Goal: Task Accomplishment & Management: Use online tool/utility

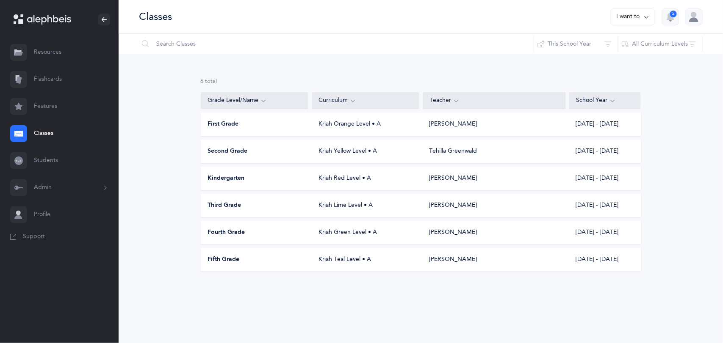
click at [216, 229] on span "Fourth Grade" at bounding box center [226, 233] width 37 height 8
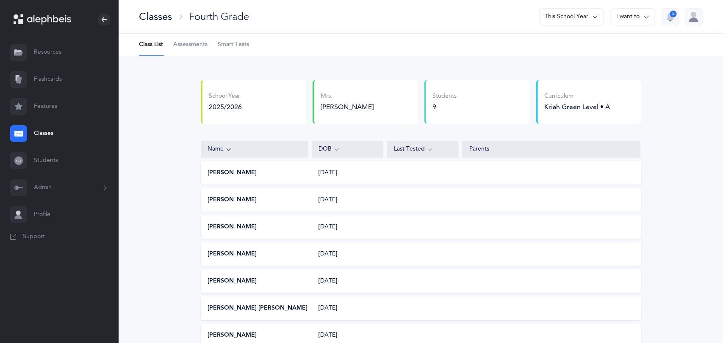
click at [194, 49] on link "Assessments" at bounding box center [190, 45] width 34 height 22
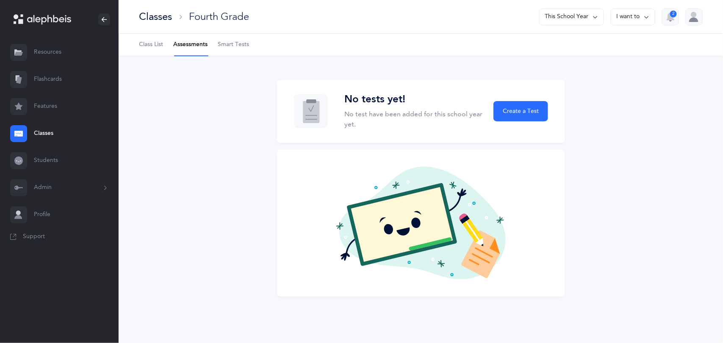
click at [134, 47] on ul "Class List Assessments Smart Tests" at bounding box center [421, 45] width 604 height 22
click at [146, 46] on span "Class List" at bounding box center [151, 45] width 24 height 8
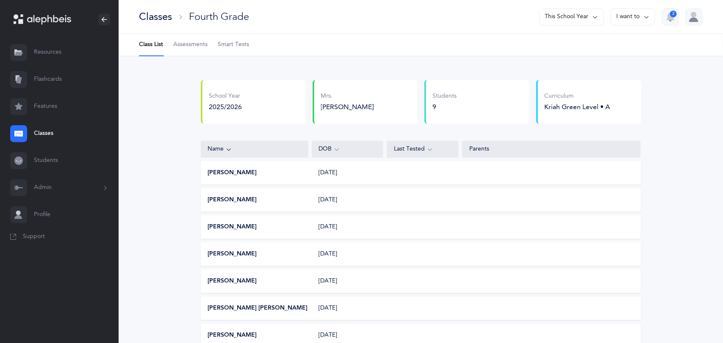
click at [193, 47] on span "Assessments" at bounding box center [190, 45] width 34 height 8
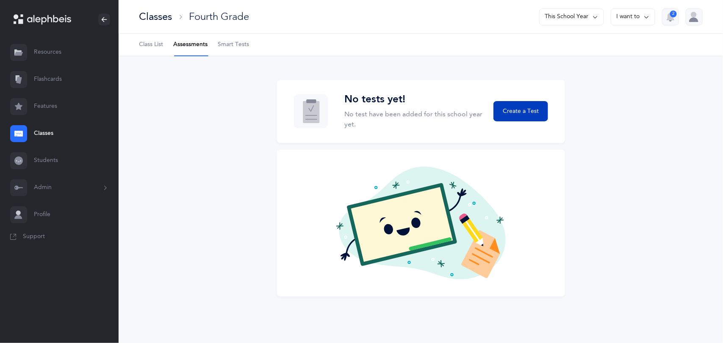
click at [502, 111] on button "Create a Test" at bounding box center [520, 111] width 54 height 20
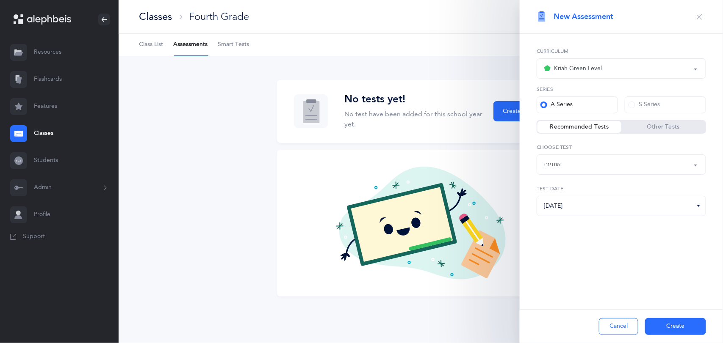
click at [680, 328] on button "Create" at bounding box center [675, 326] width 61 height 17
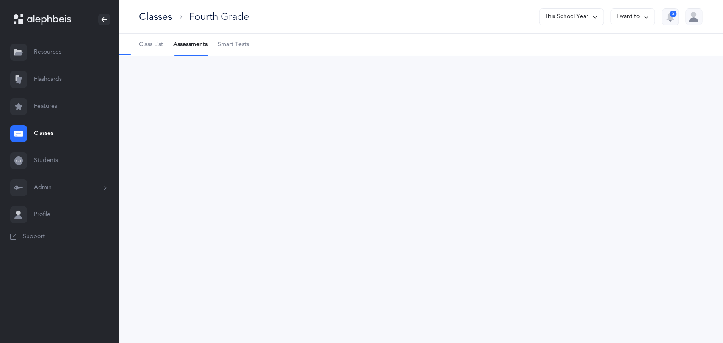
select select "2"
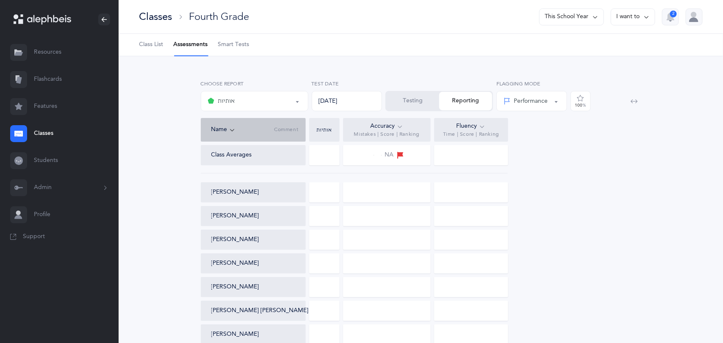
click at [401, 108] on button "Testing" at bounding box center [412, 101] width 53 height 19
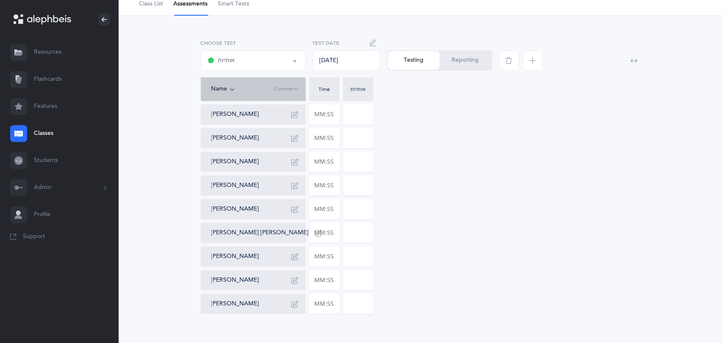
scroll to position [47, 0]
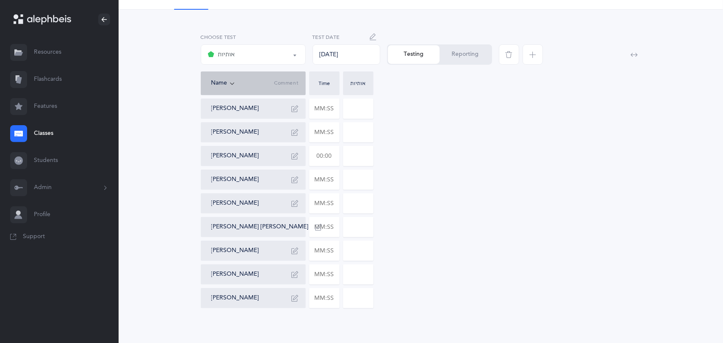
click at [333, 160] on input "text" at bounding box center [324, 155] width 30 height 19
click at [357, 155] on input at bounding box center [358, 155] width 30 height 19
type input "01:54"
click at [364, 156] on input "0" at bounding box center [358, 155] width 30 height 19
type input "018"
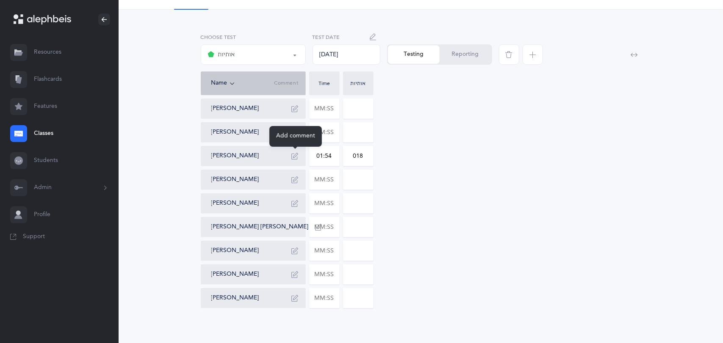
click at [292, 158] on icon "button" at bounding box center [295, 156] width 7 height 7
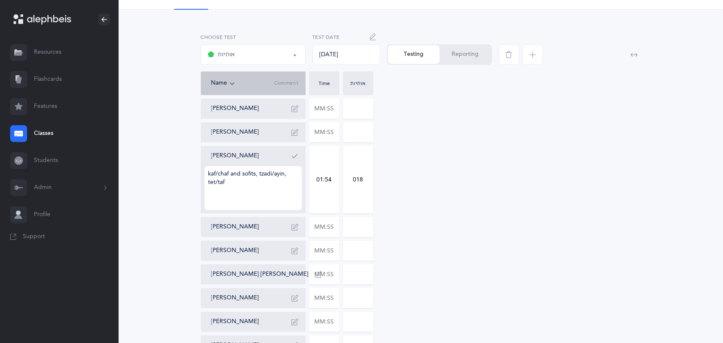
click at [297, 177] on textarea "kaf/chaf and sofits, tzadi/ayin, tet/taf" at bounding box center [252, 188] width 97 height 44
click at [267, 185] on textarea "kaf/chaf and sofits, tzadi/ayin and sofits, tet/taf" at bounding box center [252, 188] width 97 height 44
type textarea "kaf/chaf and sofits, tzadi/ayin and sofits, tet/taf, kuf/[PERSON_NAME], pey/[PE…"
click at [458, 205] on div "[PERSON_NAME] [PERSON_NAME] [PERSON_NAME] kaf/chaf and sofits, tzadi/ayin and s…" at bounding box center [421, 227] width 440 height 257
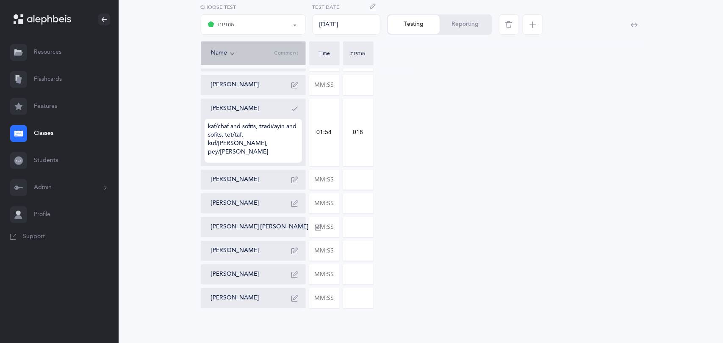
scroll to position [94, 0]
click at [336, 181] on input "text" at bounding box center [324, 179] width 30 height 19
click at [370, 177] on input at bounding box center [358, 179] width 30 height 19
type input "01:10"
type input "01"
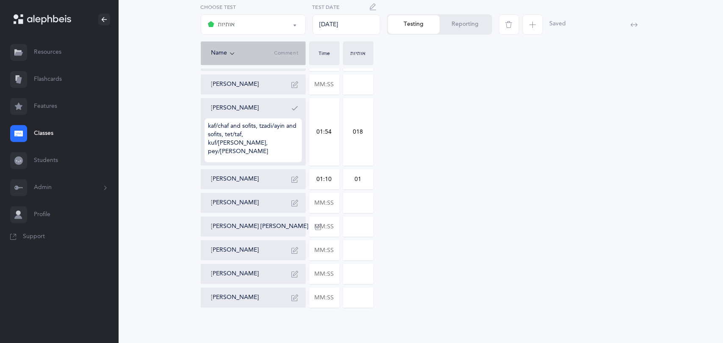
click at [575, 195] on div "[PERSON_NAME] [PERSON_NAME] [PERSON_NAME] kaf/chaf and sofits, tzadi/ayin and s…" at bounding box center [421, 179] width 440 height 257
click at [335, 204] on input "text" at bounding box center [324, 202] width 30 height 19
click at [360, 206] on input at bounding box center [358, 202] width 30 height 19
type input "01:20"
type input "0"
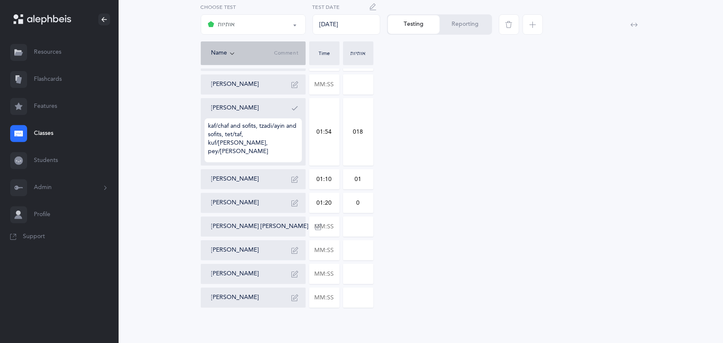
click at [455, 213] on div "[PERSON_NAME] [PERSON_NAME] [PERSON_NAME] kaf/chaf and sofits, tzadi/ayin and s…" at bounding box center [421, 179] width 440 height 257
click at [334, 251] on input "text" at bounding box center [324, 250] width 30 height 19
click at [356, 253] on input at bounding box center [358, 250] width 30 height 19
type input "01:29"
click at [366, 252] on input "0" at bounding box center [358, 250] width 30 height 19
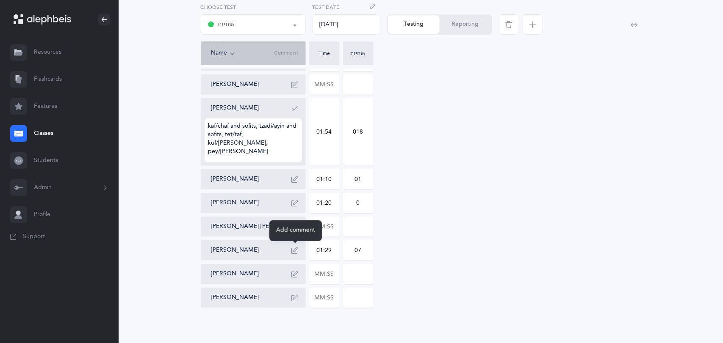
type input "07"
click at [298, 250] on icon "button" at bounding box center [295, 250] width 7 height 7
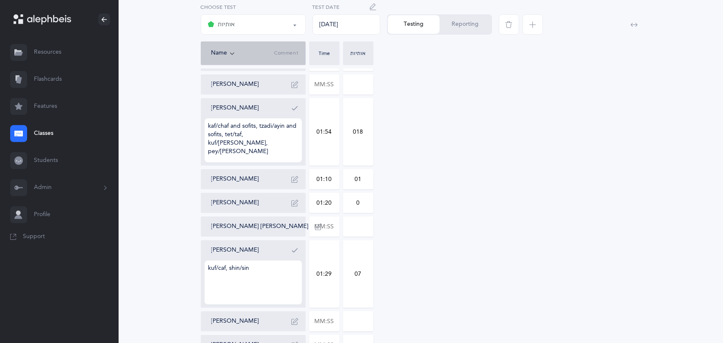
type textarea "kuf/caf, shin/sin"
click at [480, 243] on div "[PERSON_NAME] [PERSON_NAME] [PERSON_NAME] kaf/chaf and sofits, tzadi/ayin and s…" at bounding box center [421, 203] width 440 height 305
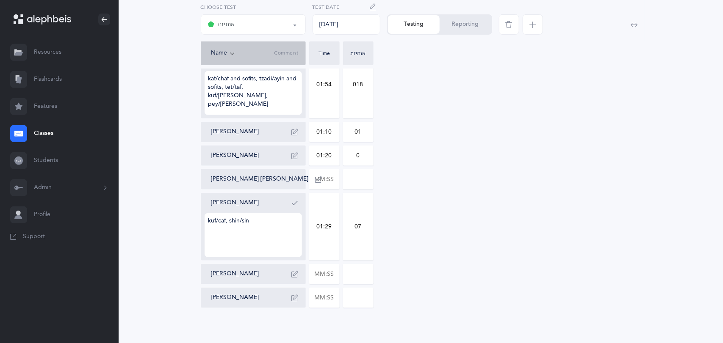
scroll to position [147, 0]
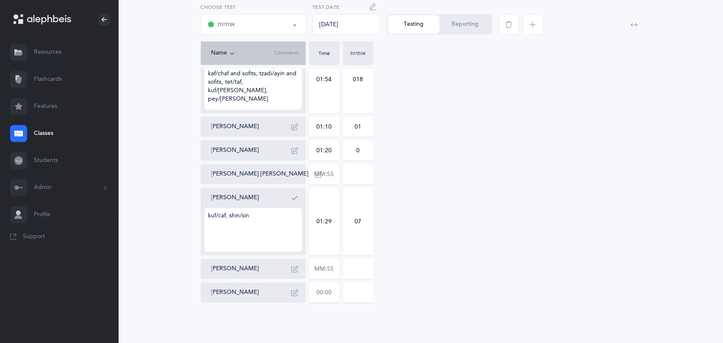
click at [335, 292] on input "text" at bounding box center [324, 292] width 30 height 19
click at [358, 295] on input at bounding box center [358, 292] width 30 height 19
type input "00:47"
type input "0"
click at [459, 275] on div "[PERSON_NAME] [PERSON_NAME] [PERSON_NAME] kaf/chaf and sofits, tzadi/ayin and s…" at bounding box center [421, 150] width 440 height 305
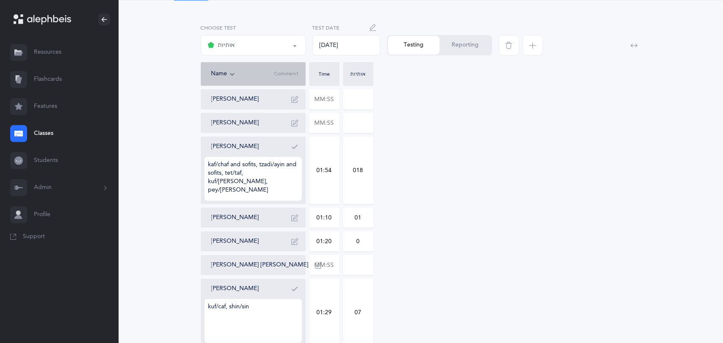
scroll to position [53, 0]
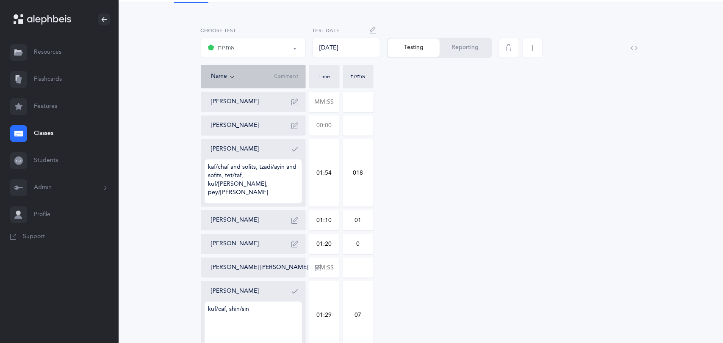
click at [332, 127] on input "text" at bounding box center [324, 125] width 30 height 19
click at [351, 127] on input at bounding box center [358, 125] width 30 height 19
type input "01:33"
click at [367, 127] on input "0" at bounding box center [358, 125] width 30 height 19
type input "05"
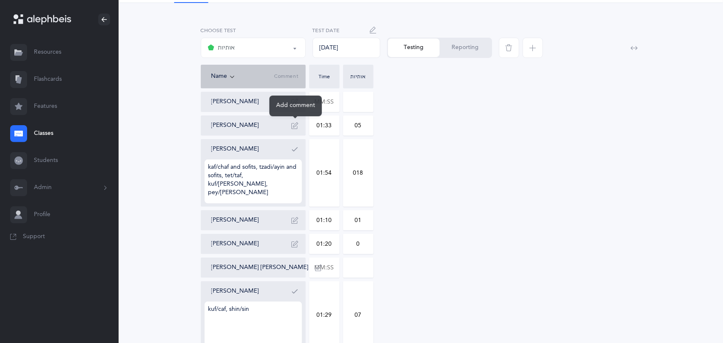
click at [292, 127] on icon "button" at bounding box center [295, 125] width 7 height 7
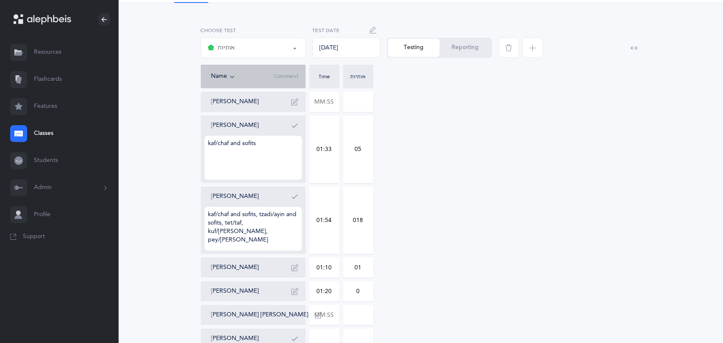
type textarea "kaf/chaf and sofits"
click at [471, 147] on div "[PERSON_NAME] [PERSON_NAME] kaf/chaf and sofits 01:33 05 [PERSON_NAME] kaf/chaf…" at bounding box center [421, 268] width 440 height 352
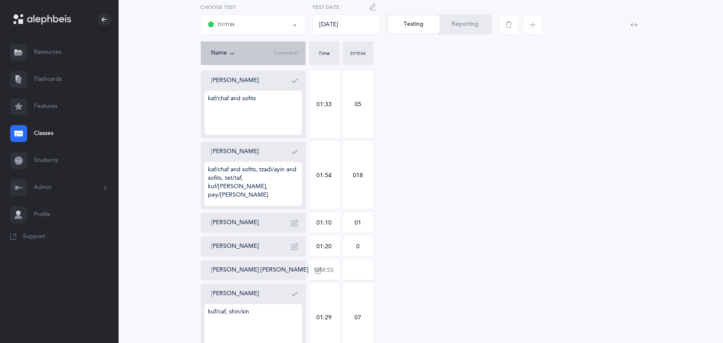
scroll to position [108, 0]
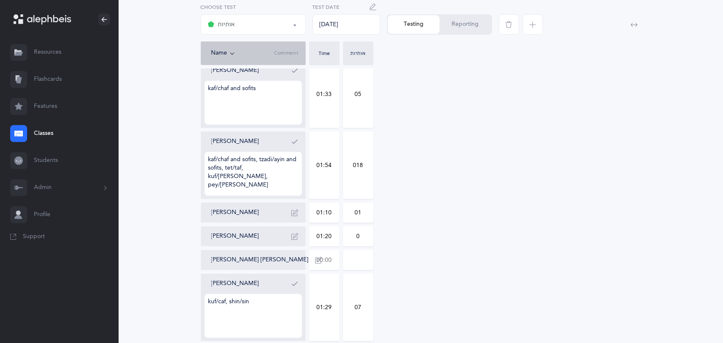
click at [335, 257] on input "text" at bounding box center [324, 260] width 30 height 19
click at [360, 262] on input at bounding box center [358, 260] width 30 height 19
type input "01:24"
type input "02"
click at [436, 246] on div "[PERSON_NAME] [PERSON_NAME] kaf/chaf and sofits 01:33 05 [PERSON_NAME] kaf/chaf…" at bounding box center [421, 213] width 440 height 352
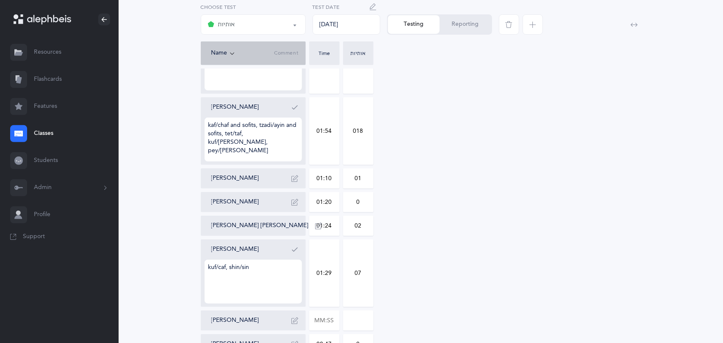
scroll to position [144, 0]
click at [328, 246] on input "01:29" at bounding box center [324, 272] width 30 height 67
click at [483, 246] on div "[PERSON_NAME] [PERSON_NAME] kaf/chaf and sofits 01:33 05 [PERSON_NAME] kaf/chaf…" at bounding box center [421, 177] width 440 height 352
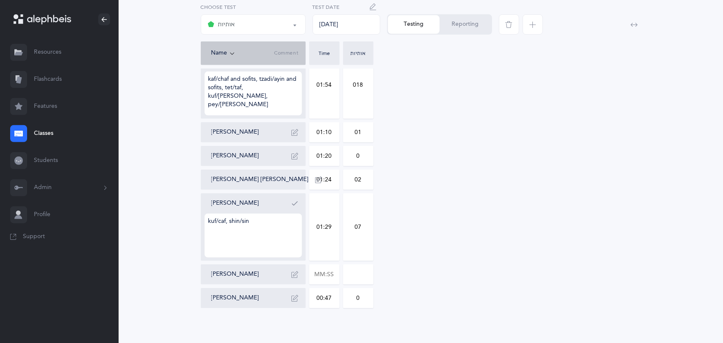
scroll to position [195, 0]
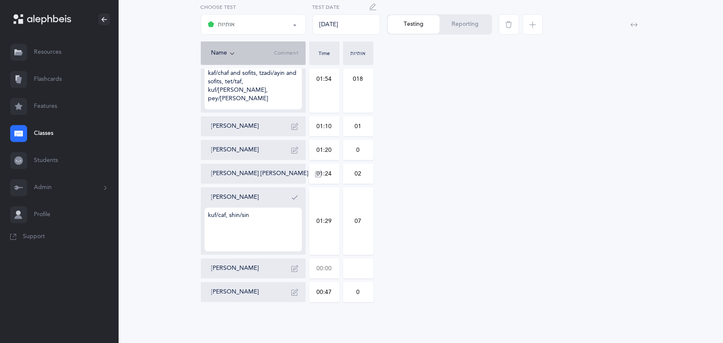
click at [331, 270] on input "text" at bounding box center [324, 268] width 30 height 19
click at [367, 270] on input at bounding box center [358, 268] width 30 height 19
type input "01:23"
type input "027"
click at [449, 254] on div "[PERSON_NAME] [PERSON_NAME] kaf/chaf and sofits 01:33 05 [PERSON_NAME] kaf/chaf…" at bounding box center [421, 126] width 440 height 352
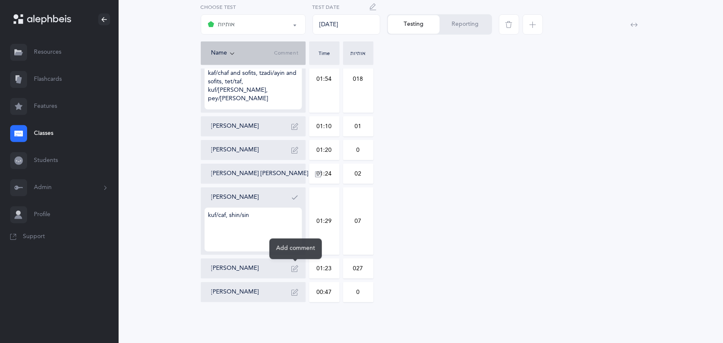
click at [295, 270] on icon "button" at bounding box center [295, 268] width 7 height 7
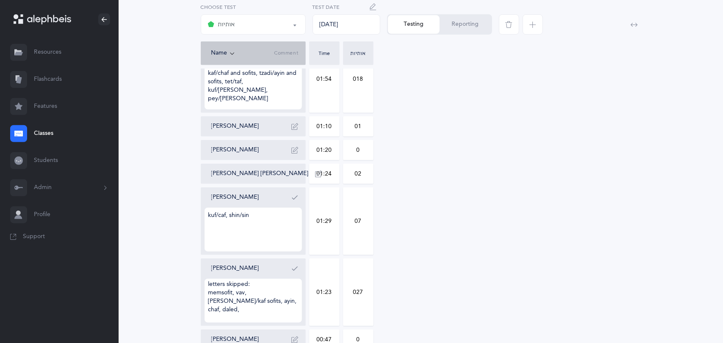
scroll to position [11, 0]
click at [290, 293] on textarea "letters skipped: memsofit, vav, [PERSON_NAME]/kaf sofits, ayin, chaf, daled, mi…" at bounding box center [252, 301] width 97 height 44
click at [288, 322] on textarea "letters skipped: memsofit, vav, [PERSON_NAME]/kaf sofits, ayin, chaf, daled, tz…" at bounding box center [252, 301] width 97 height 44
type textarea "letters skipped: memsofit, vav, [PERSON_NAME]/kaf sofits, ayin, chaf, daled, tz…"
